Goal: Entertainment & Leisure: Browse casually

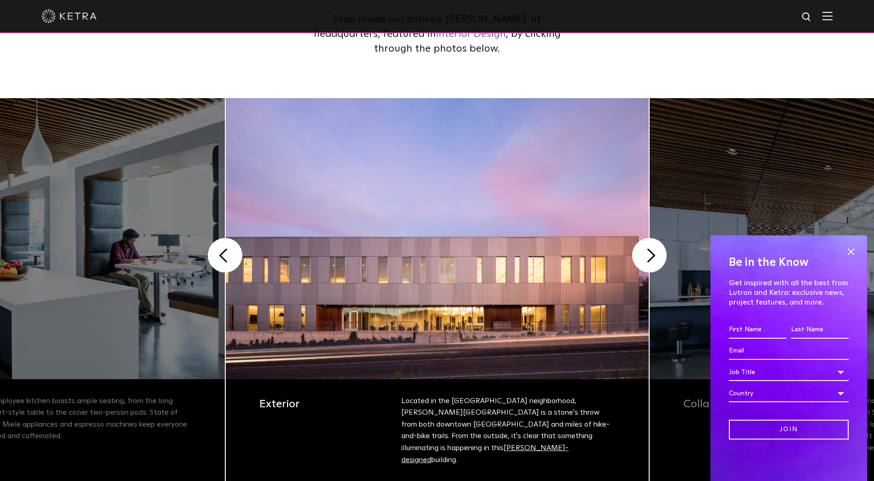
scroll to position [138, 0]
click at [655, 243] on button "Next" at bounding box center [649, 255] width 35 height 35
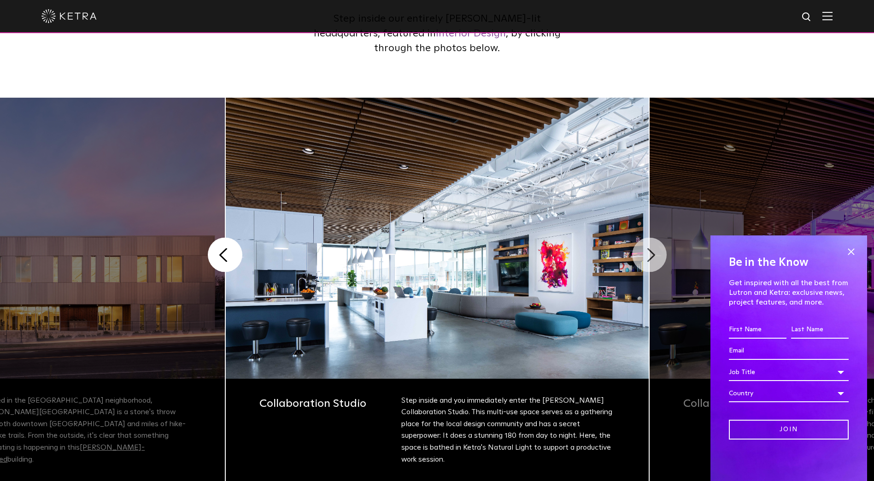
click at [649, 249] on button "Next" at bounding box center [649, 255] width 35 height 35
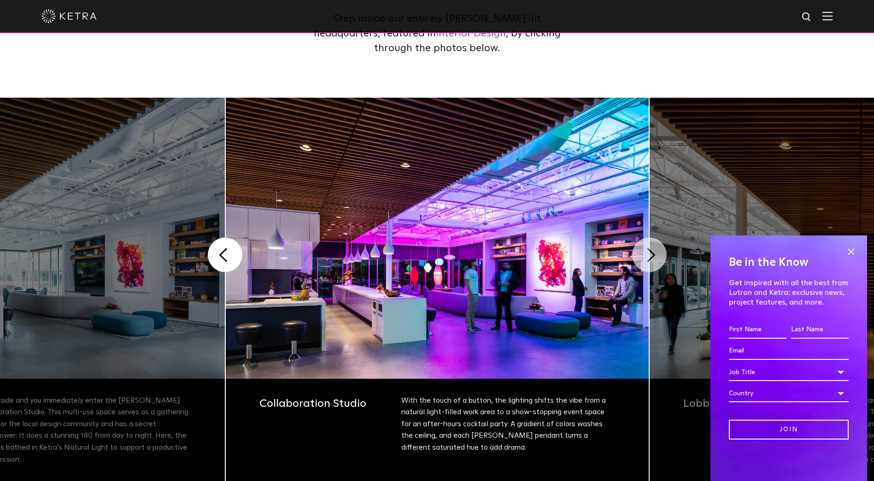
click at [649, 249] on button "Next" at bounding box center [649, 255] width 35 height 35
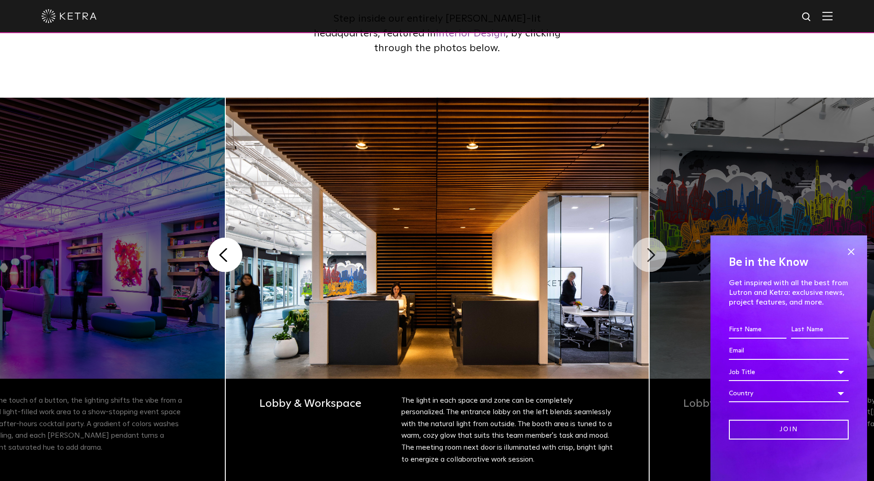
click at [649, 249] on button "Next" at bounding box center [649, 255] width 35 height 35
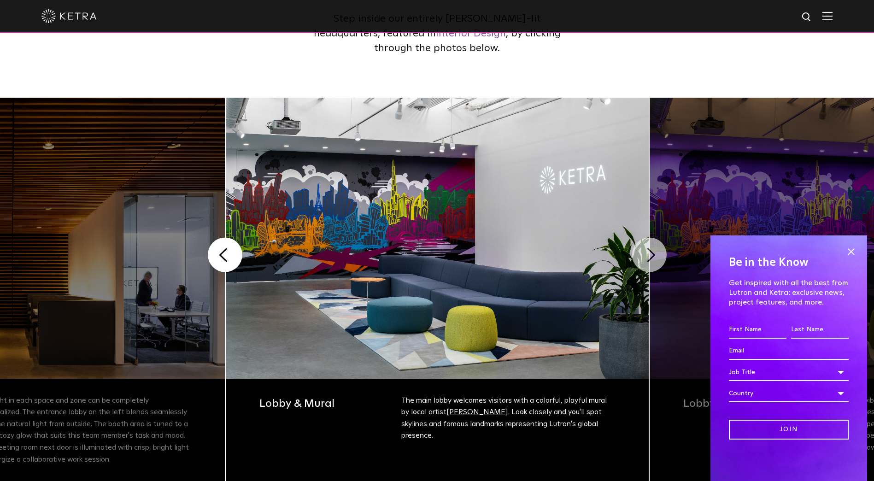
click at [649, 249] on button "Next" at bounding box center [649, 255] width 35 height 35
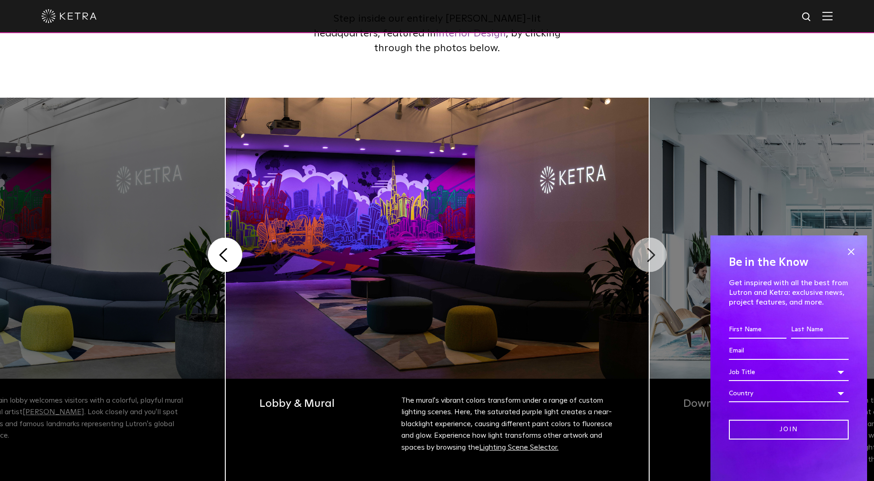
click at [649, 249] on button "Next" at bounding box center [649, 255] width 35 height 35
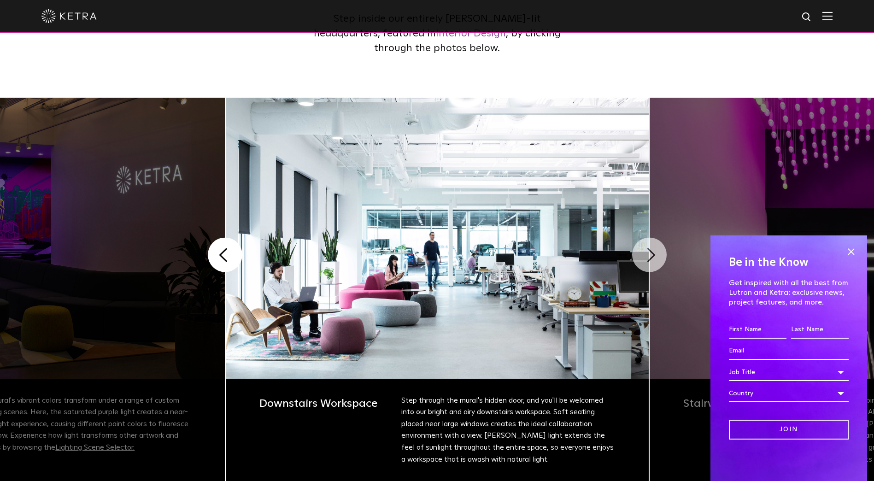
click at [649, 249] on button "Next" at bounding box center [649, 255] width 35 height 35
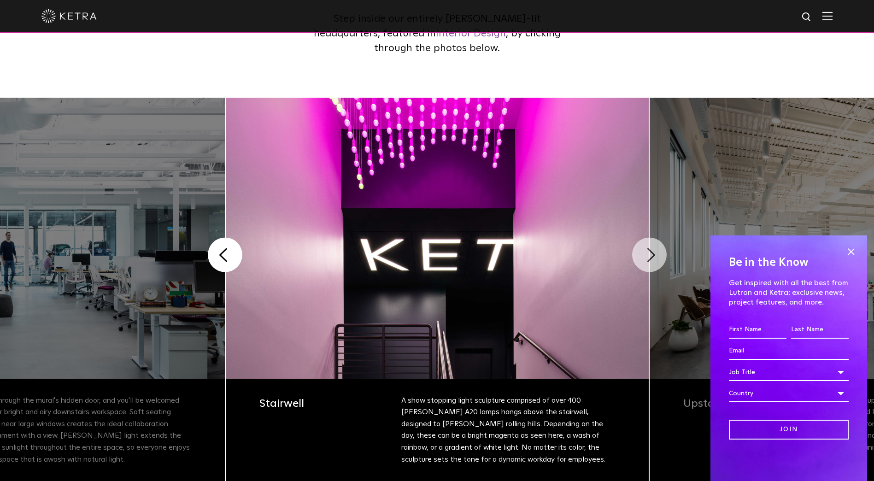
click at [649, 249] on button "Next" at bounding box center [649, 255] width 35 height 35
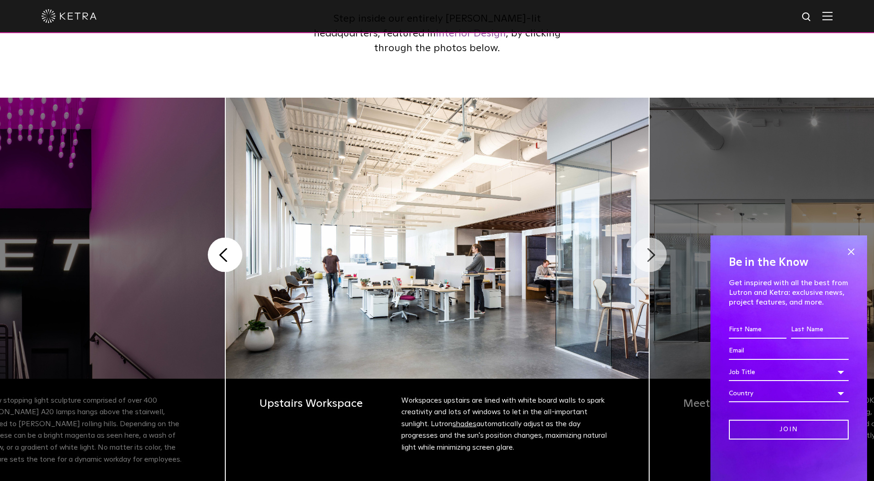
click at [651, 255] on button "Next" at bounding box center [649, 255] width 35 height 35
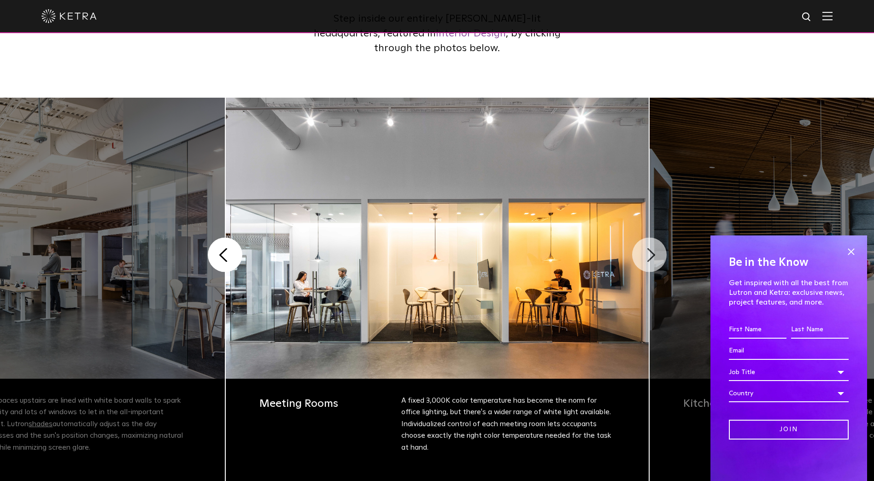
click at [651, 255] on button "Next" at bounding box center [649, 255] width 35 height 35
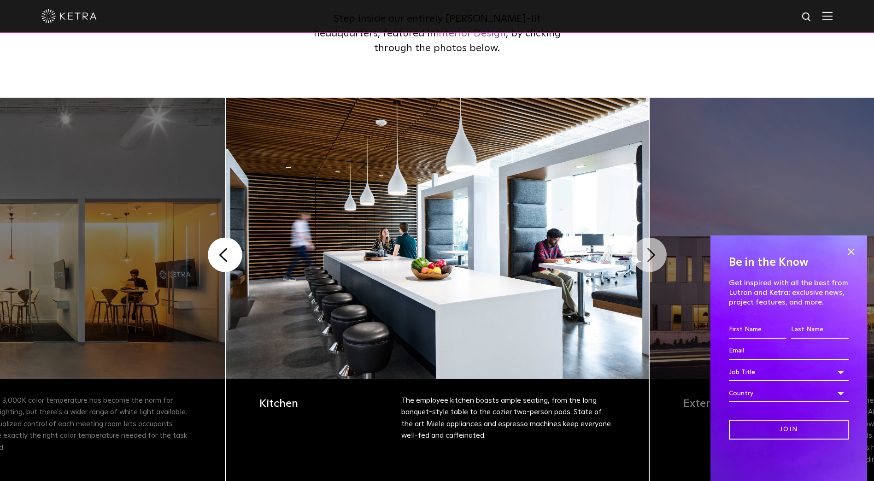
click at [651, 255] on button "Next" at bounding box center [649, 255] width 35 height 35
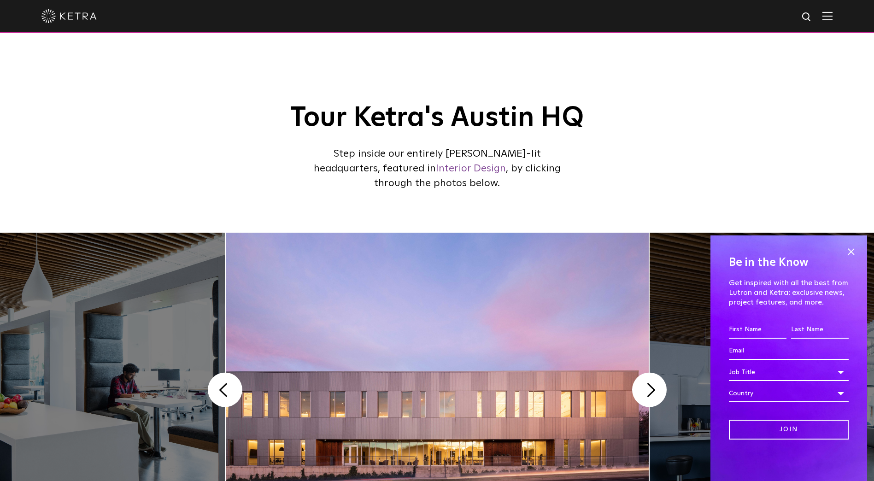
scroll to position [0, 0]
